Goal: Information Seeking & Learning: Learn about a topic

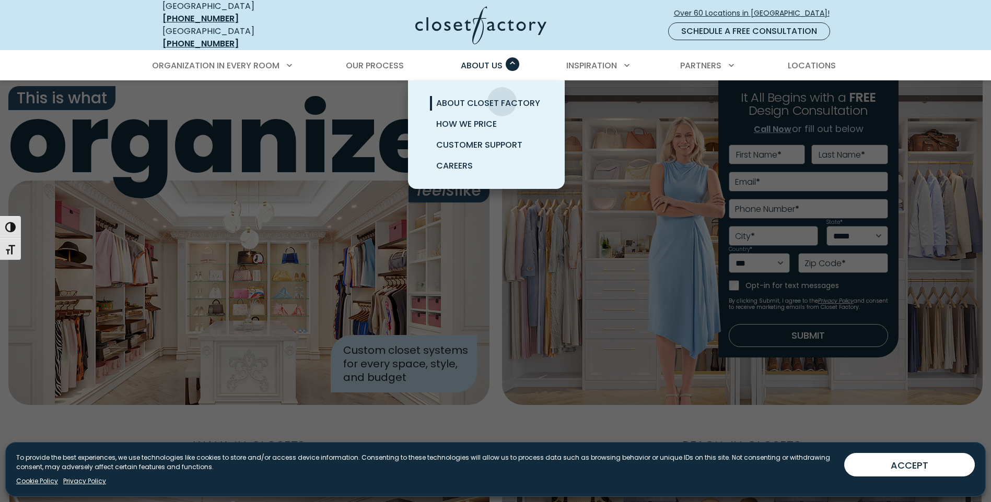
click at [502, 97] on span "About Closet Factory" at bounding box center [488, 103] width 104 height 12
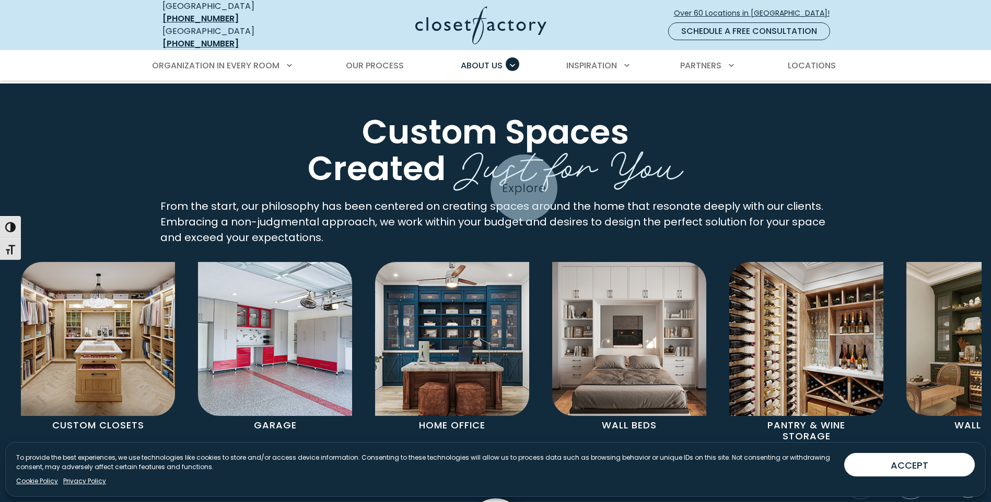
scroll to position [1892, 0]
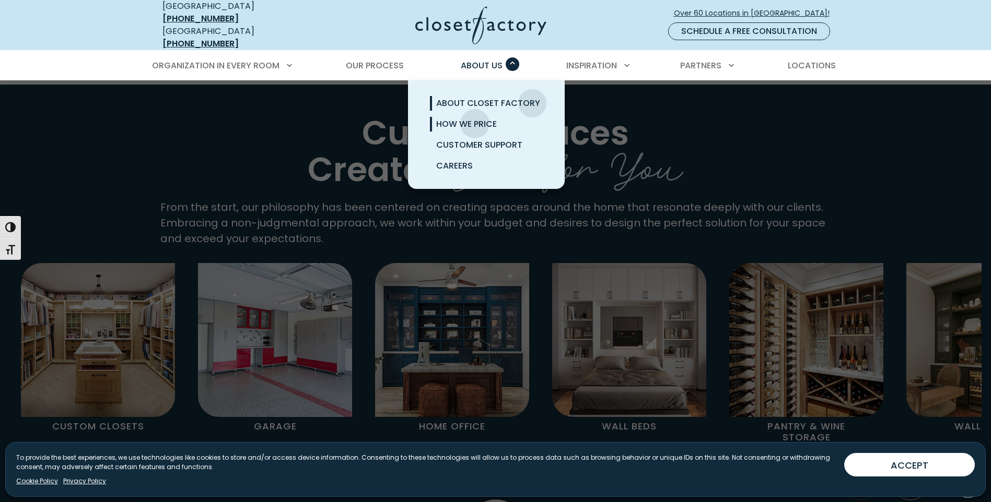
click at [475, 118] on span "How We Price" at bounding box center [466, 124] width 61 height 12
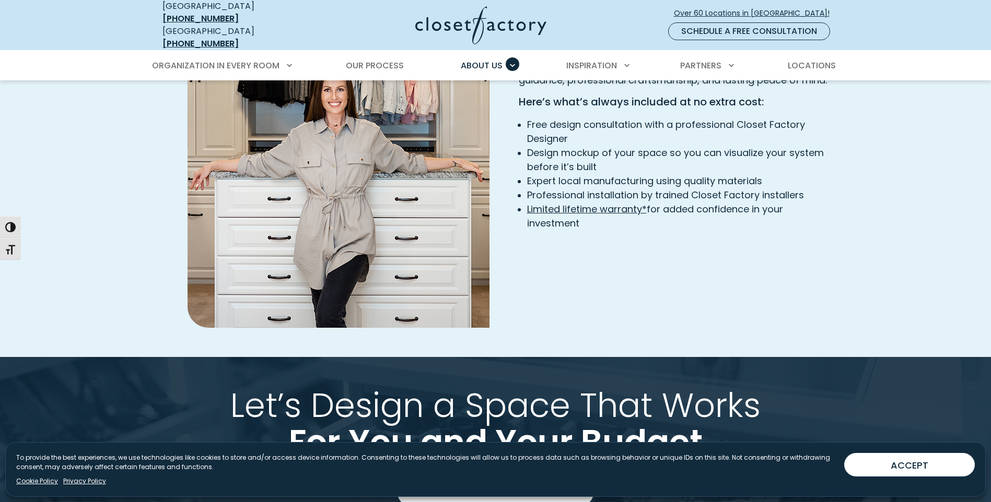
scroll to position [1828, 0]
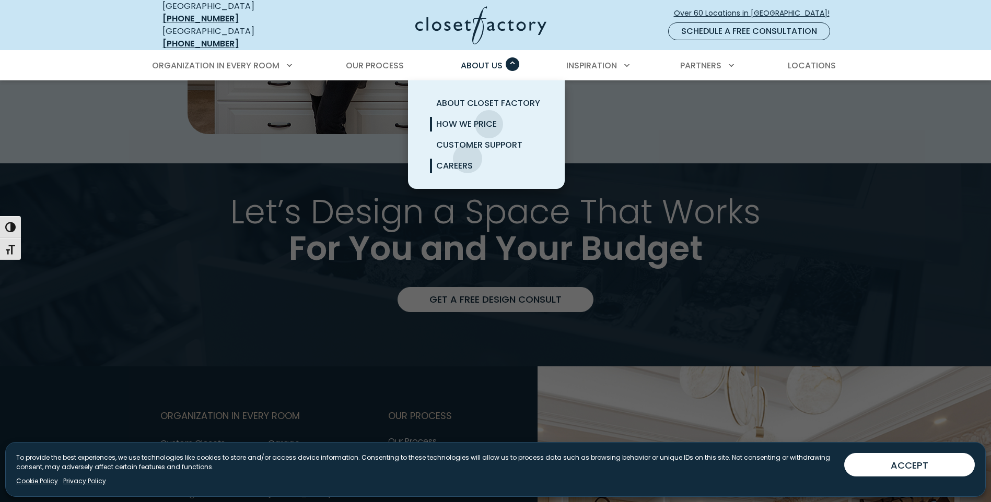
click at [467, 156] on link "Careers" at bounding box center [498, 166] width 157 height 21
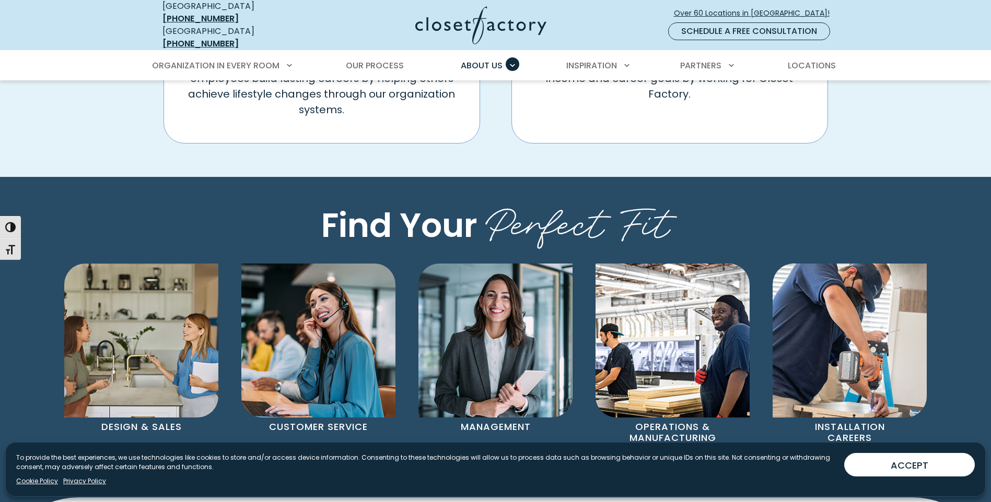
scroll to position [575, 0]
